Goal: Task Accomplishment & Management: Manage account settings

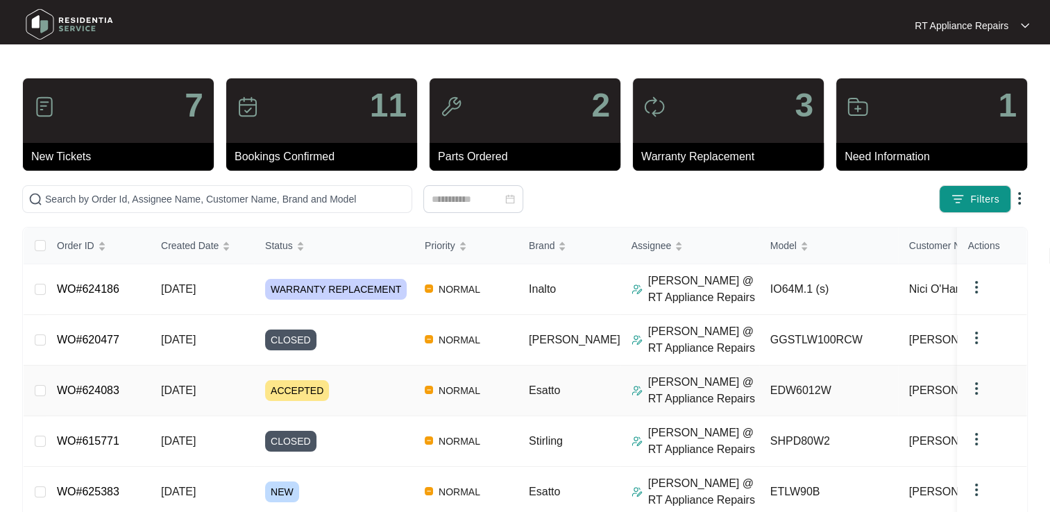
click at [83, 394] on link "WO#624083" at bounding box center [88, 391] width 62 height 12
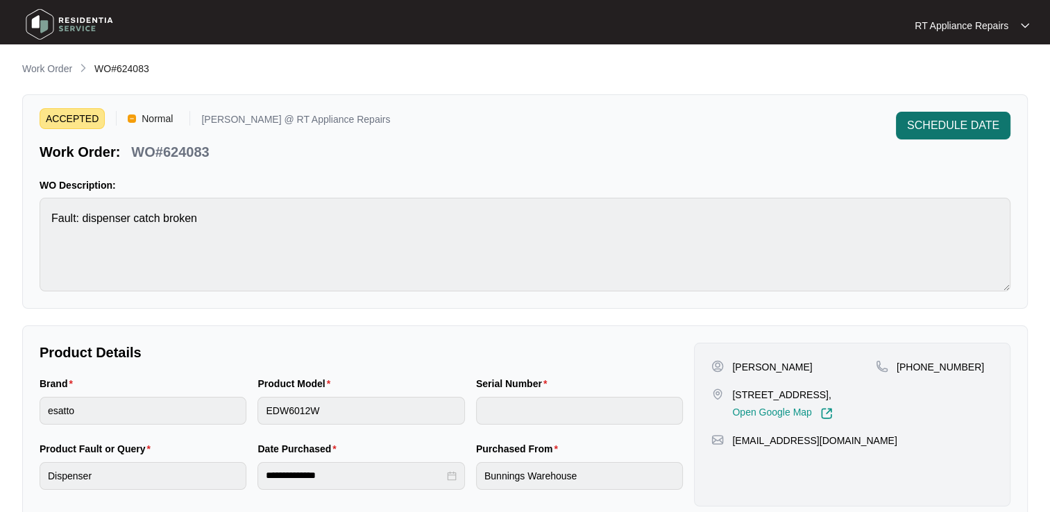
click at [973, 125] on span "SCHEDULE DATE" at bounding box center [953, 125] width 92 height 17
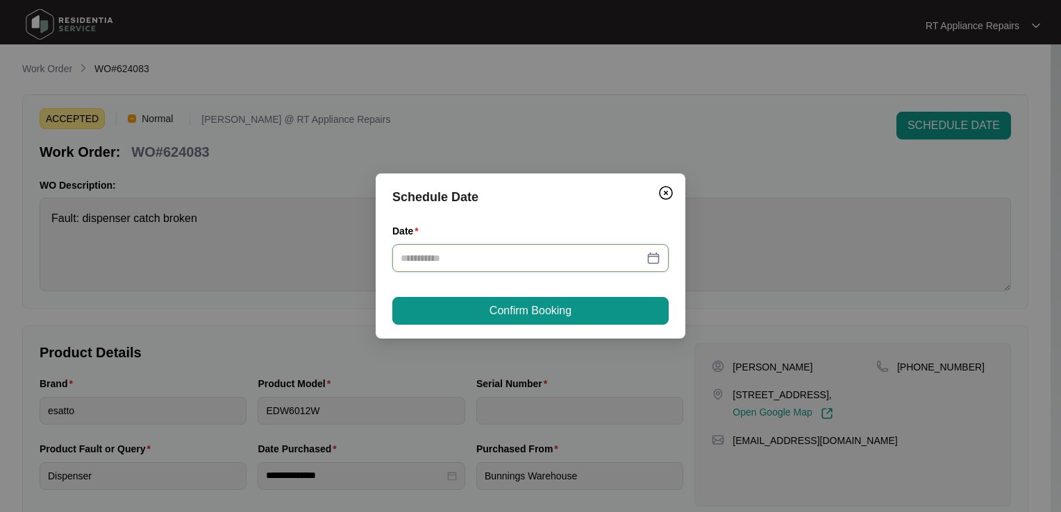
click at [466, 258] on input "Date" at bounding box center [521, 258] width 243 height 15
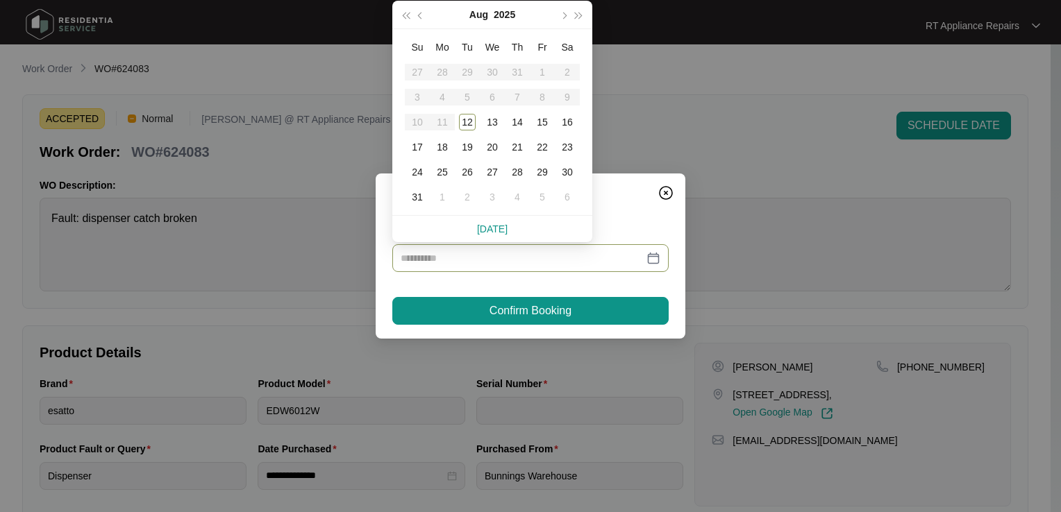
drag, startPoint x: 467, startPoint y: 121, endPoint x: 516, endPoint y: 214, distance: 104.6
click at [467, 122] on div "12" at bounding box center [467, 122] width 17 height 17
type input "**********"
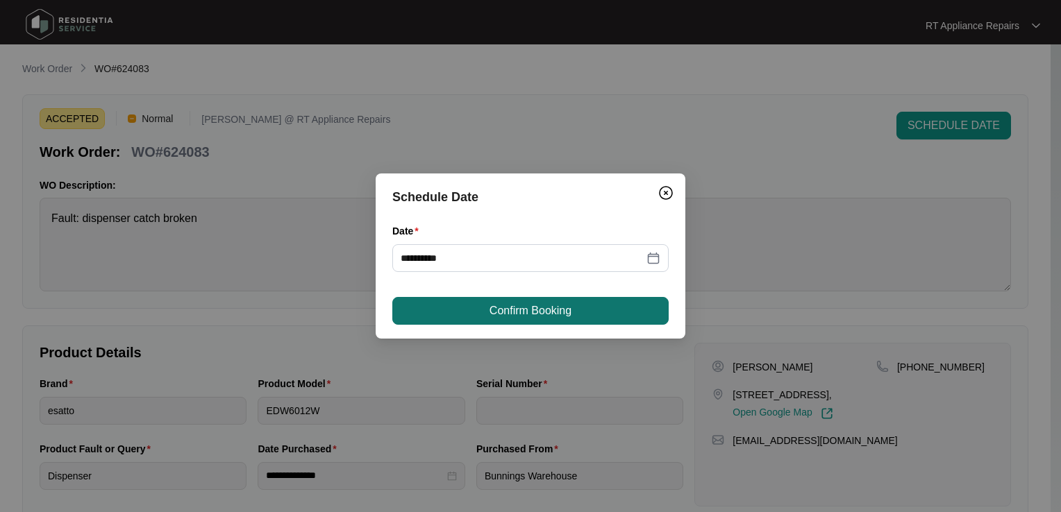
click at [547, 312] on span "Confirm Booking" at bounding box center [530, 311] width 82 height 17
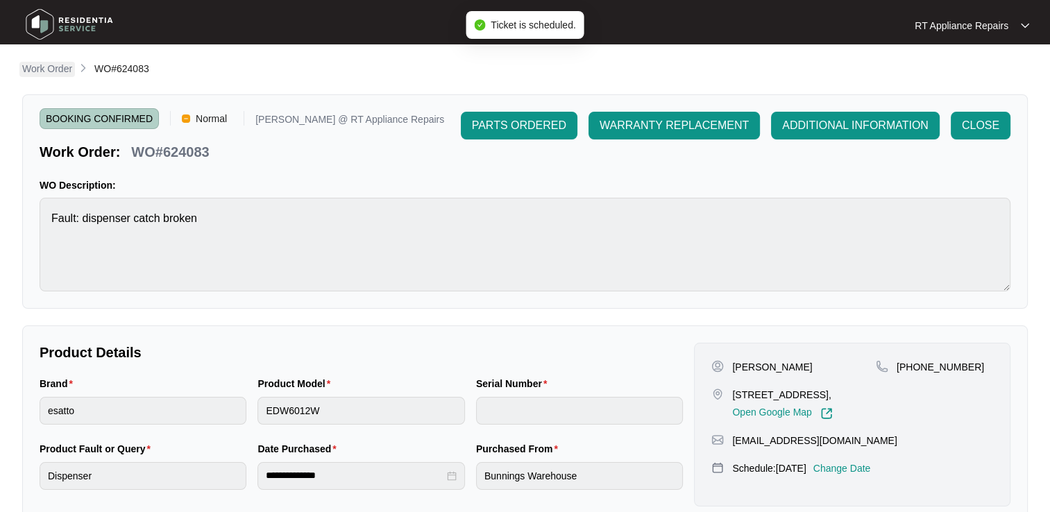
click at [55, 71] on p "Work Order" at bounding box center [47, 69] width 50 height 14
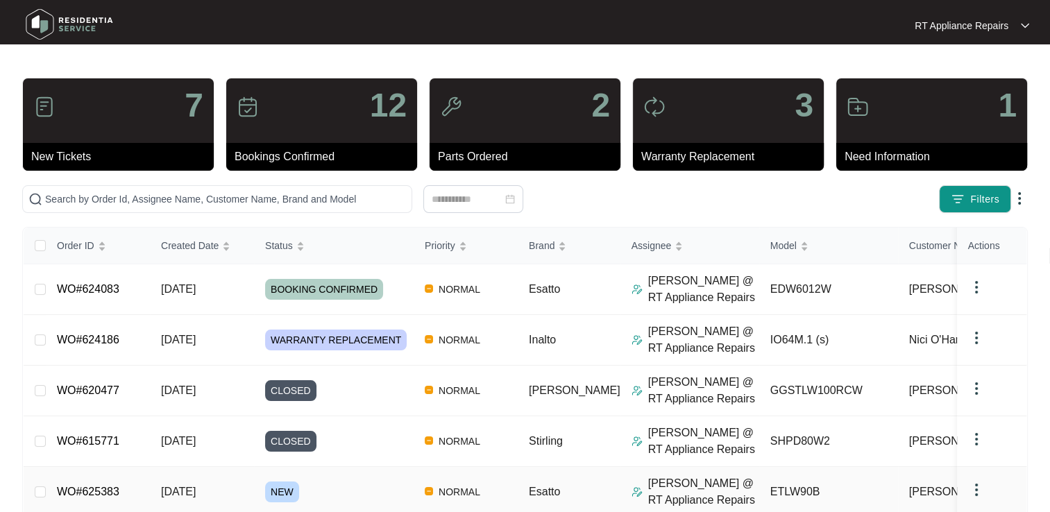
click at [99, 496] on link "WO#625383" at bounding box center [88, 492] width 62 height 12
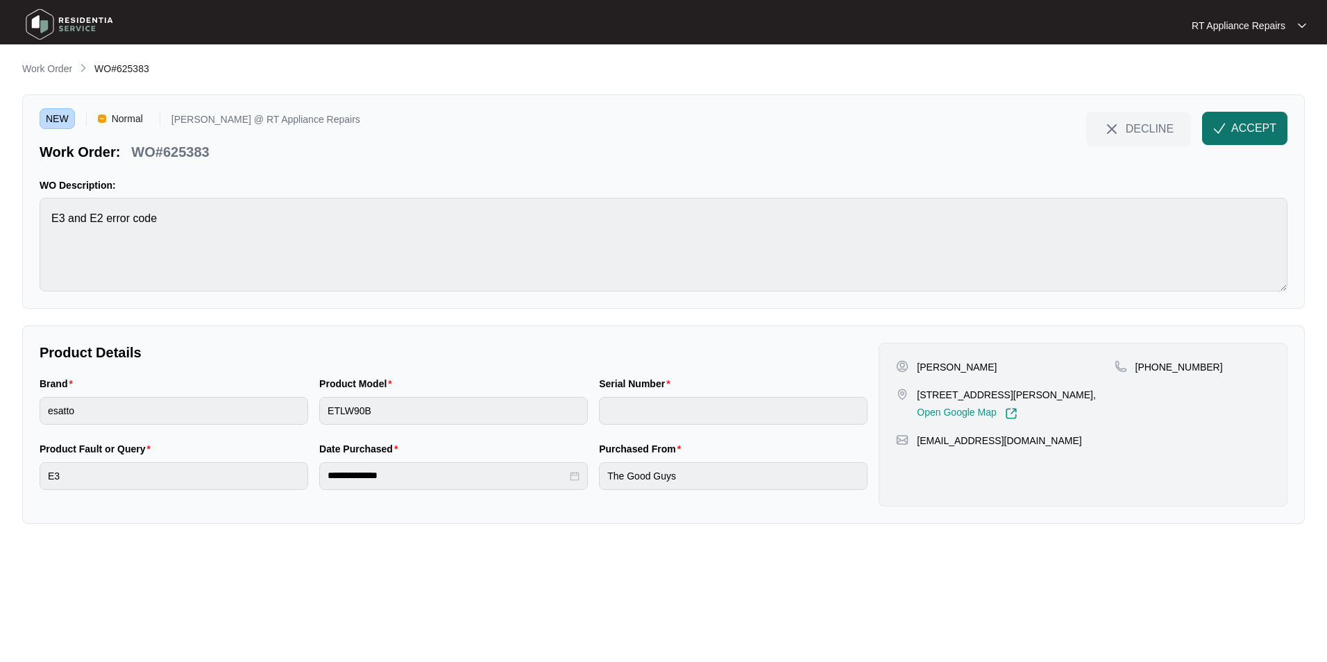
click at [1049, 134] on button "ACCEPT" at bounding box center [1244, 128] width 85 height 33
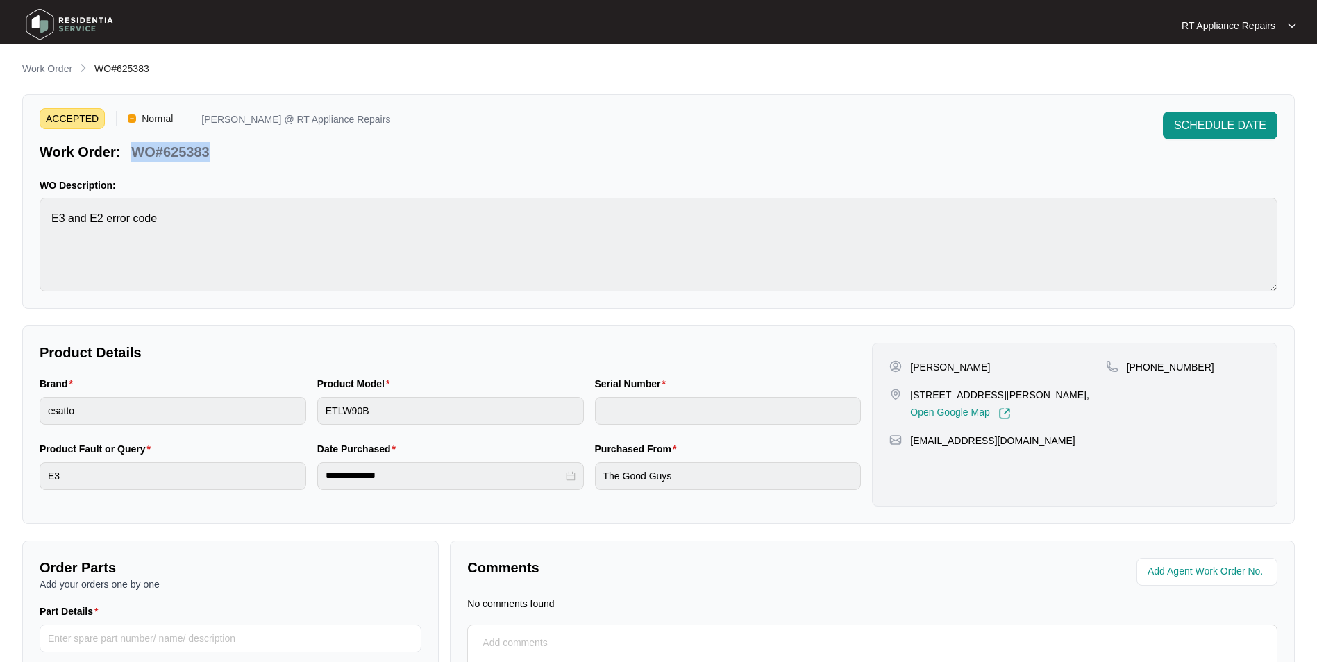
drag, startPoint x: 135, startPoint y: 150, endPoint x: 216, endPoint y: 152, distance: 81.2
click at [217, 151] on div "Work Order: WO#625383" at bounding box center [215, 149] width 351 height 24
copy p "WO#625383"
click at [494, 142] on div "ACCEPTED Normal [PERSON_NAME] @ RT Appliance Repairs Work Order: WO#625383 SCHE…" at bounding box center [659, 137] width 1238 height 50
click at [425, 177] on div "ACCEPTED Normal [PERSON_NAME] @ RT Appliance Repairs Work Order: WO#625383 SCHE…" at bounding box center [658, 201] width 1272 height 214
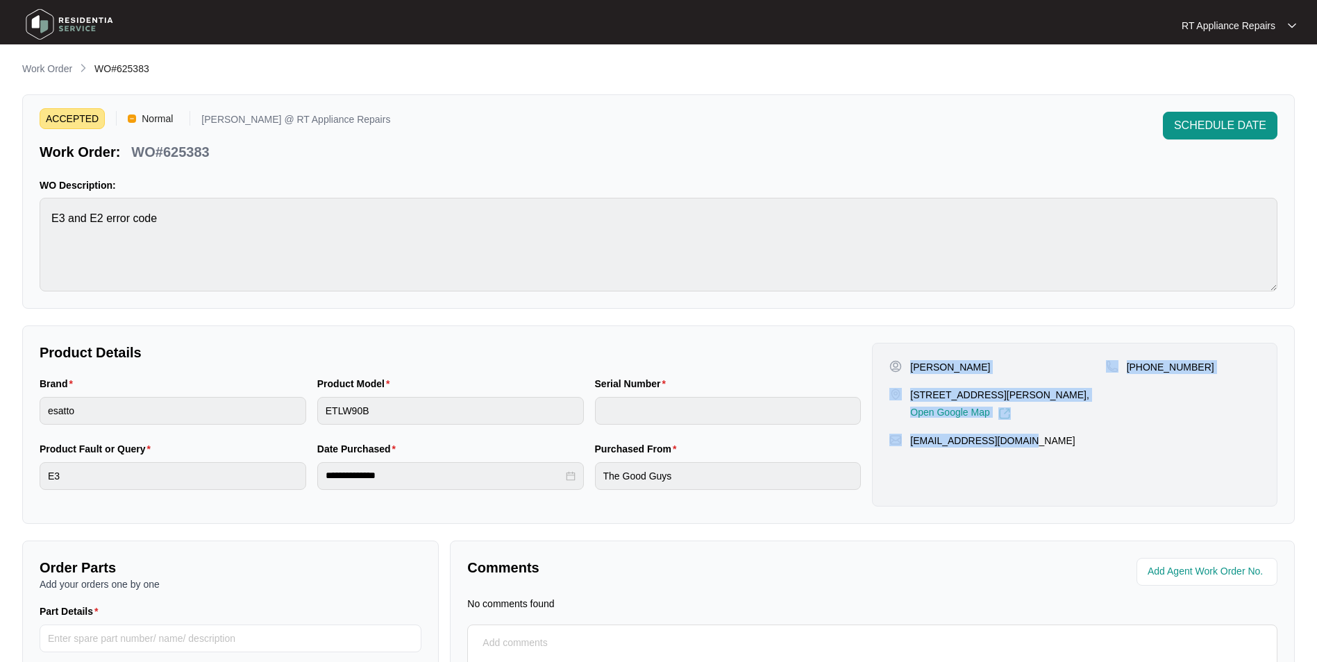
drag, startPoint x: 911, startPoint y: 366, endPoint x: 1028, endPoint y: 439, distance: 137.1
click at [1028, 439] on div "[PERSON_NAME] [STREET_ADDRESS][PERSON_NAME], Open Google Map [PHONE_NUMBER] [EM…" at bounding box center [1074, 425] width 405 height 164
copy div "[PERSON_NAME] [STREET_ADDRESS][PERSON_NAME], Open Google Map [PHONE_NUMBER] [EM…"
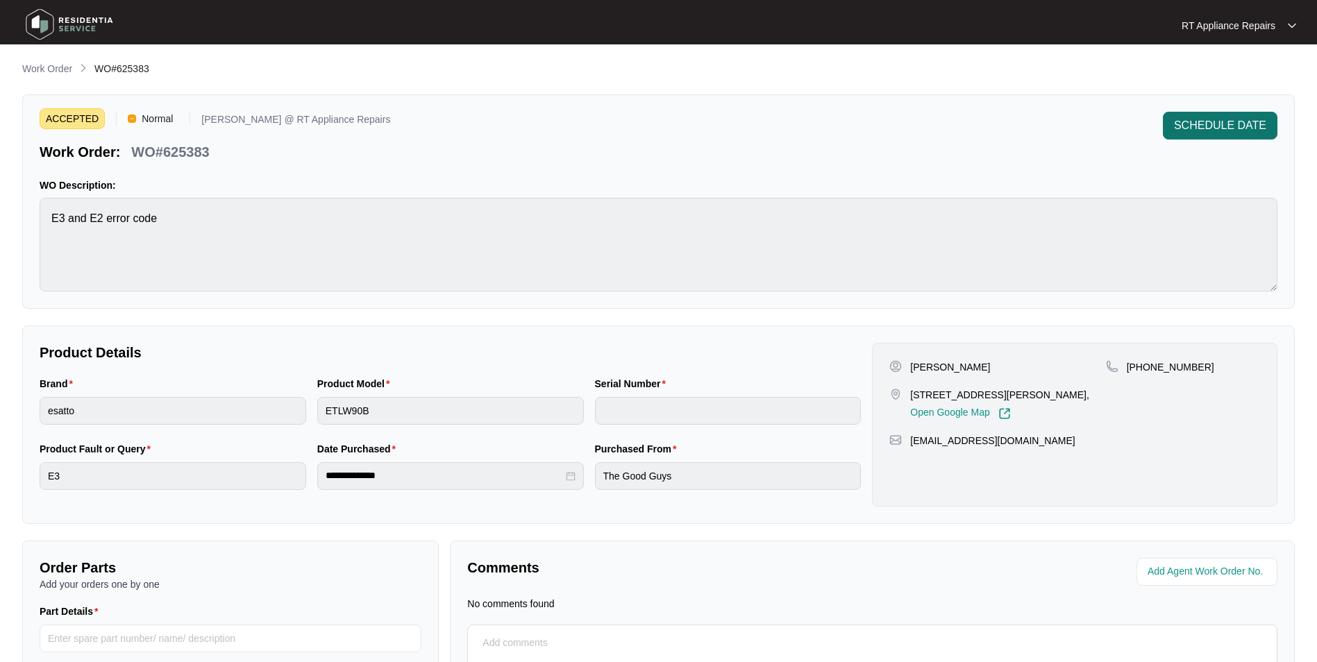
click at [1049, 122] on span "SCHEDULE DATE" at bounding box center [1220, 125] width 92 height 17
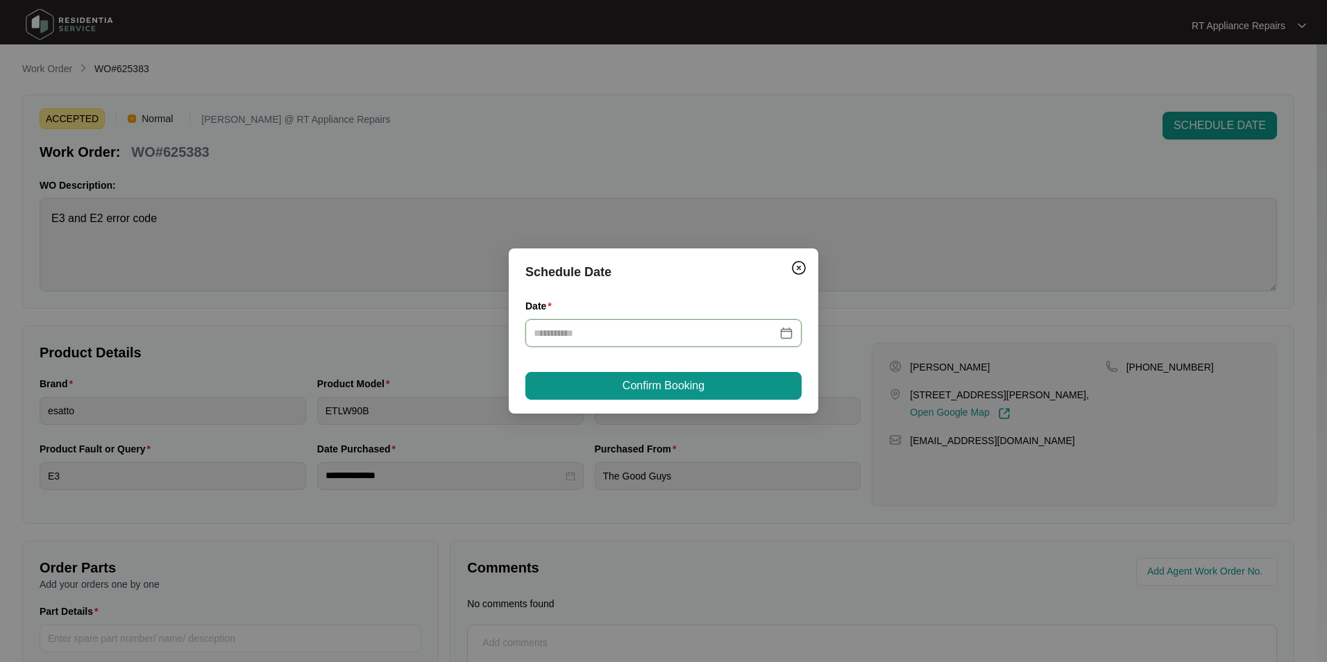
click at [671, 330] on input "Date" at bounding box center [655, 333] width 243 height 15
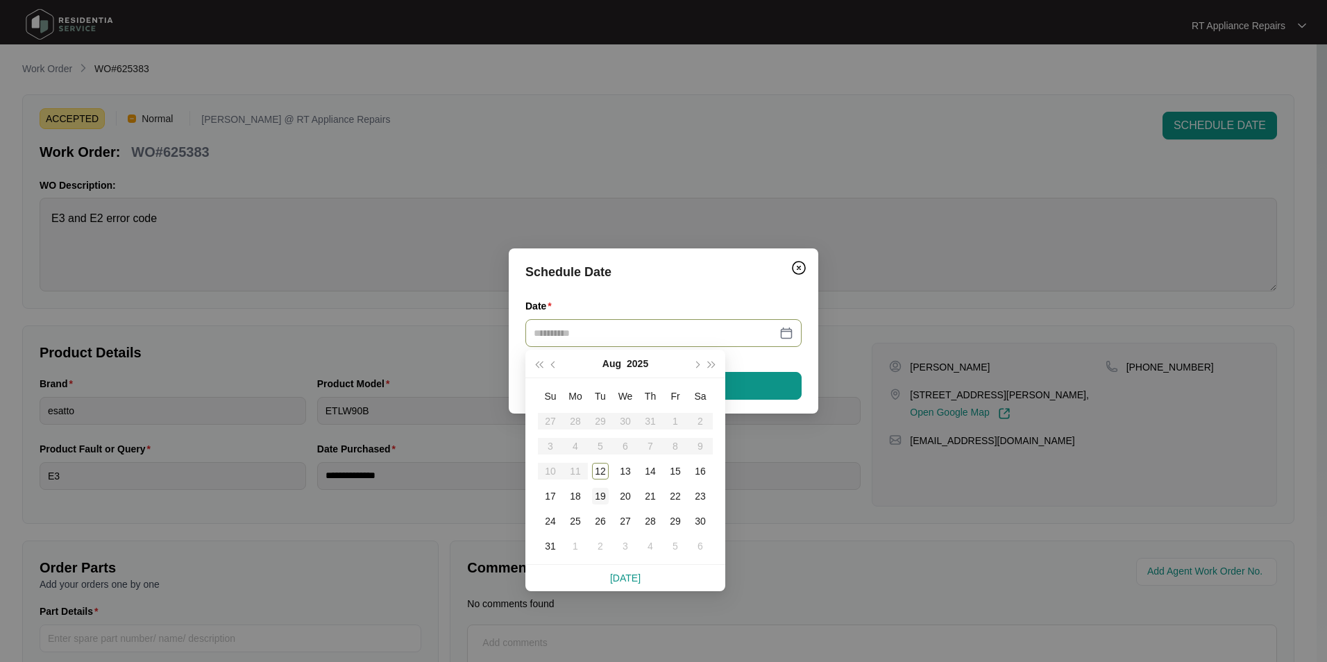
click at [599, 498] on div "19" at bounding box center [600, 496] width 17 height 17
type input "**********"
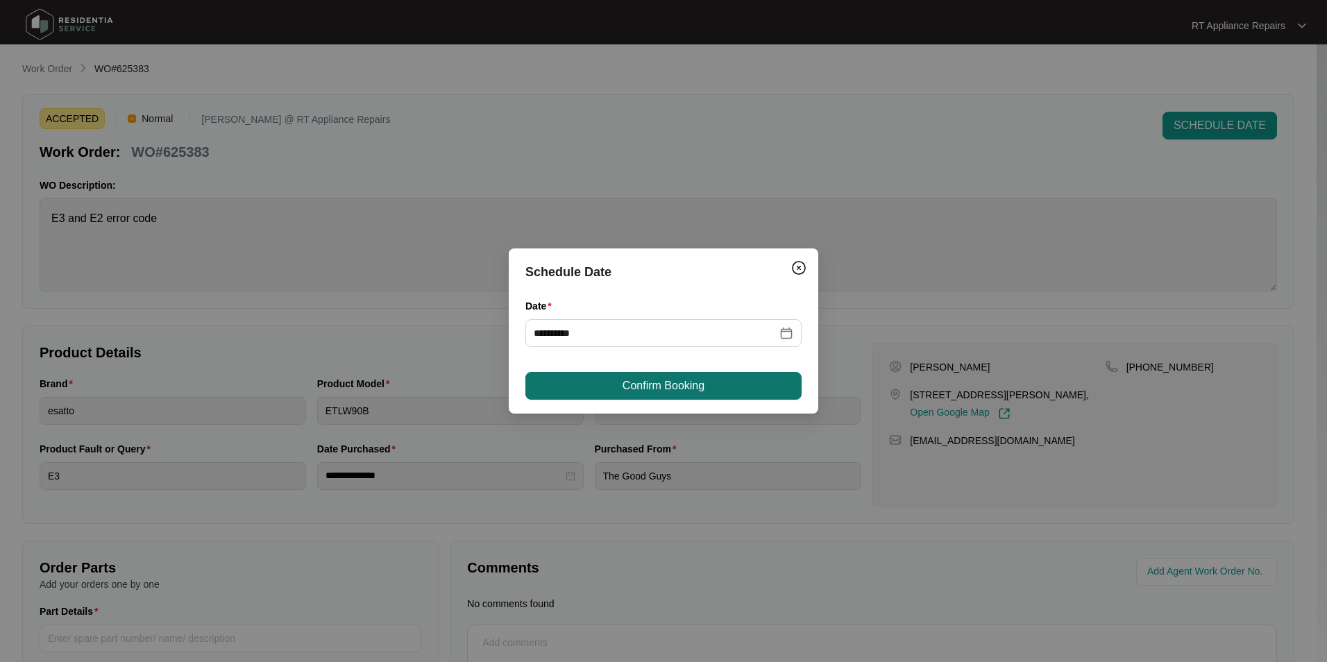
click at [700, 397] on button "Confirm Booking" at bounding box center [663, 386] width 276 height 28
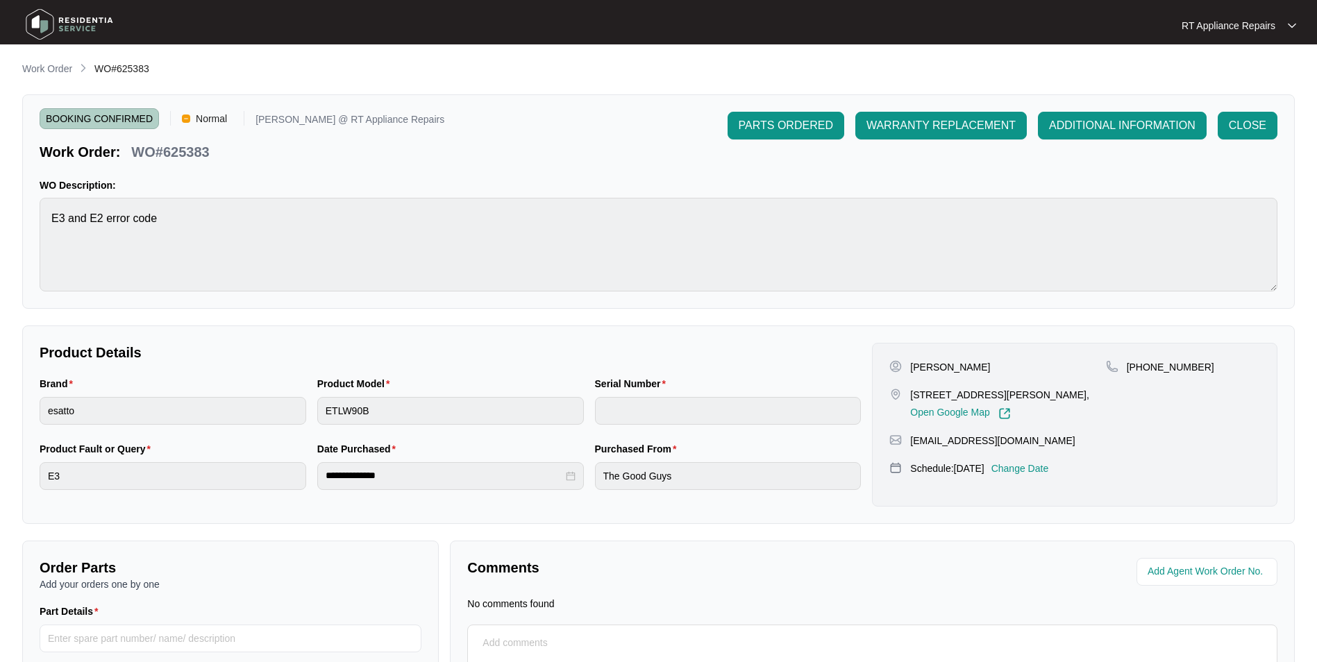
click at [1049, 25] on div "RT Appliance Repairs" at bounding box center [1231, 26] width 101 height 14
click at [1049, 74] on p "Log Out" at bounding box center [1250, 74] width 70 height 14
